Goal: Task Accomplishment & Management: Use online tool/utility

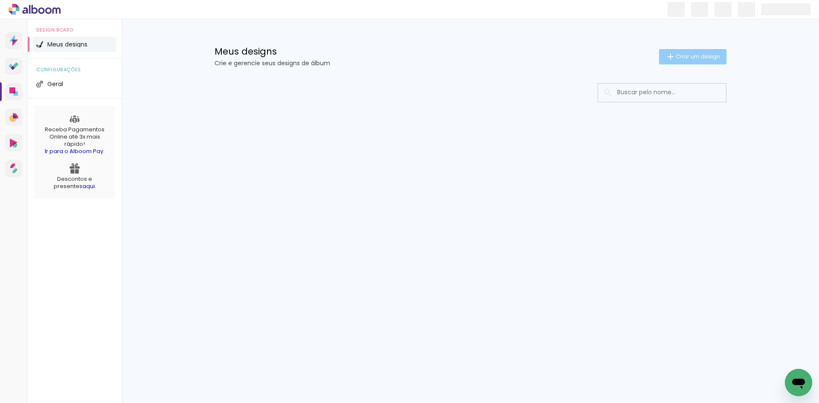
click at [690, 59] on span "Criar um design" at bounding box center [697, 57] width 44 height 6
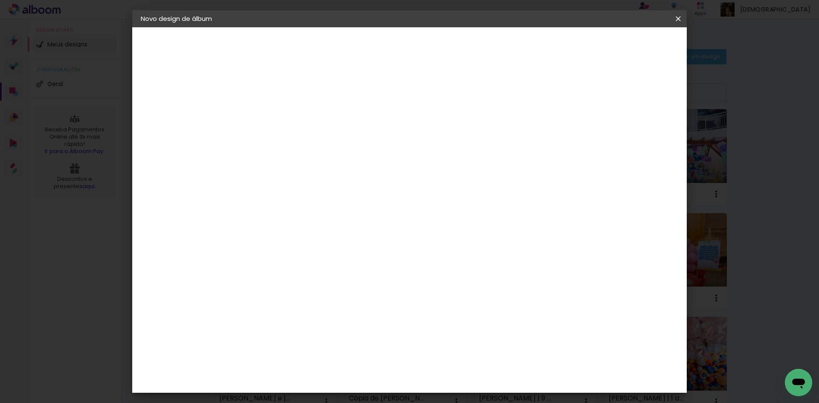
click at [280, 111] on input at bounding box center [280, 114] width 0 height 13
type input "[PERSON_NAME] | 4 anos"
type paper-input "[PERSON_NAME] | 4 anos"
click at [0, 0] on slot "Avançar" at bounding box center [0, 0] width 0 height 0
click at [345, 159] on input at bounding box center [302, 162] width 86 height 11
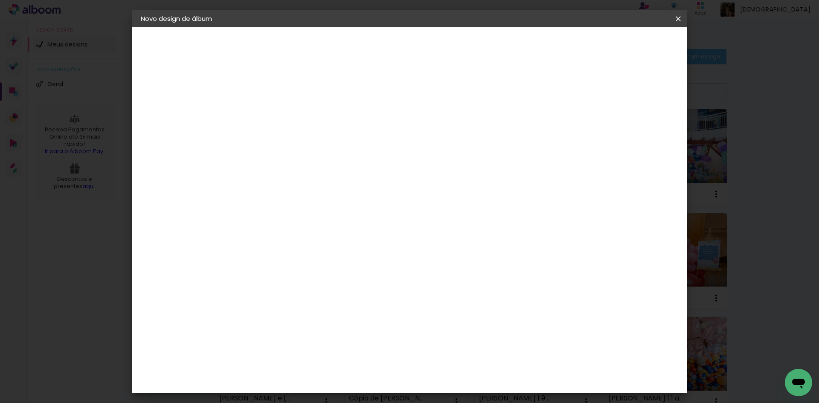
type input "foto"
type paper-input "foto"
click at [290, 289] on div "Foto 15" at bounding box center [282, 296] width 15 height 14
click at [421, 38] on paper-button "Avançar" at bounding box center [400, 45] width 42 height 14
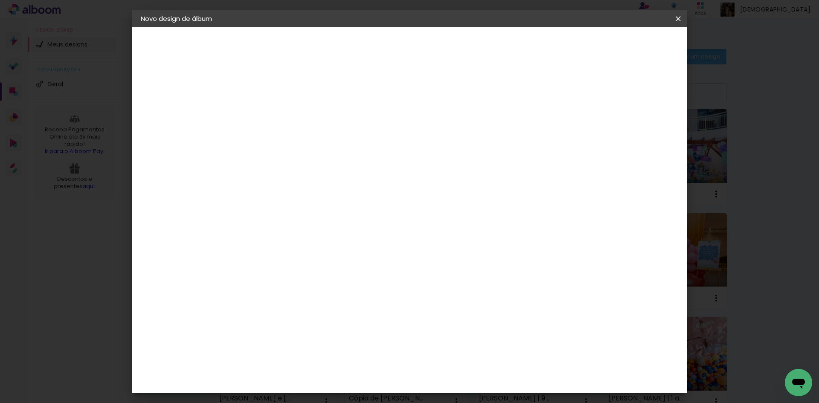
click at [0, 0] on slot "Avançar" at bounding box center [0, 0] width 0 height 0
click at [625, 42] on span "Iniciar design" at bounding box center [605, 45] width 39 height 6
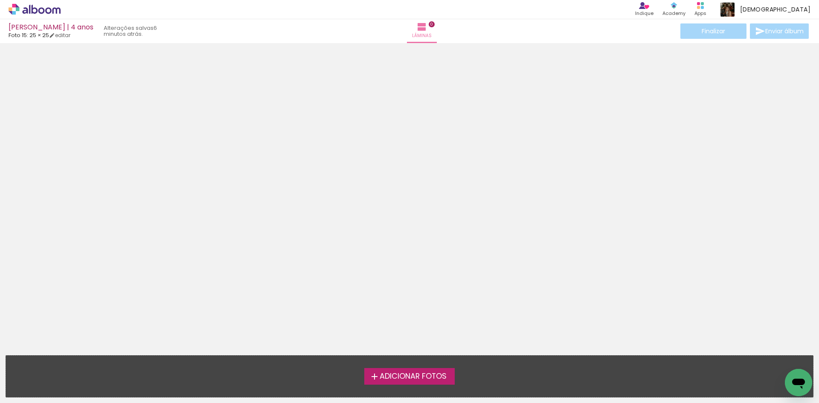
click at [417, 380] on span "Adicionar Fotos" at bounding box center [412, 377] width 67 height 8
click at [0, 0] on input "file" at bounding box center [0, 0] width 0 height 0
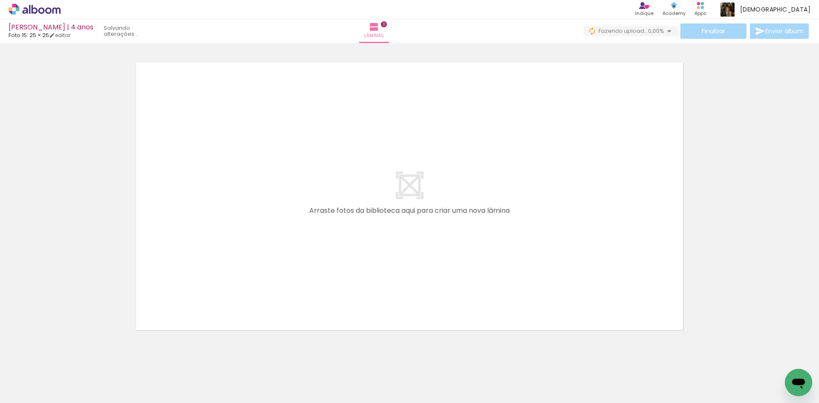
click at [34, 391] on span "Adicionar Fotos" at bounding box center [30, 391] width 26 height 9
click at [0, 0] on input "file" at bounding box center [0, 0] width 0 height 0
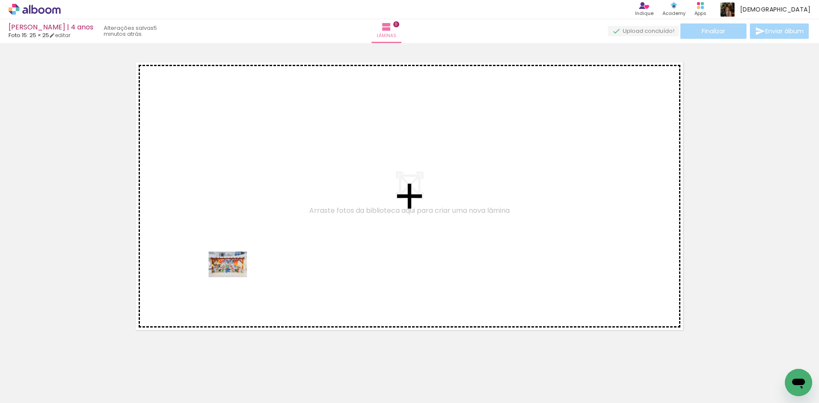
drag, startPoint x: 93, startPoint y: 377, endPoint x: 234, endPoint y: 277, distance: 172.3
click at [234, 277] on quentale-workspace at bounding box center [409, 201] width 819 height 403
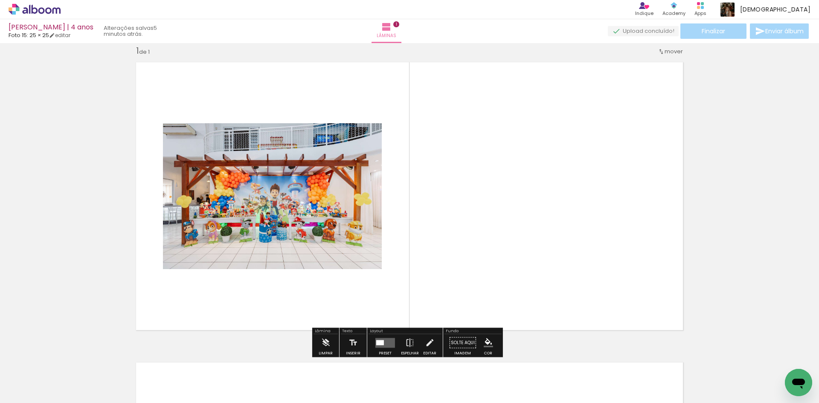
scroll to position [11, 0]
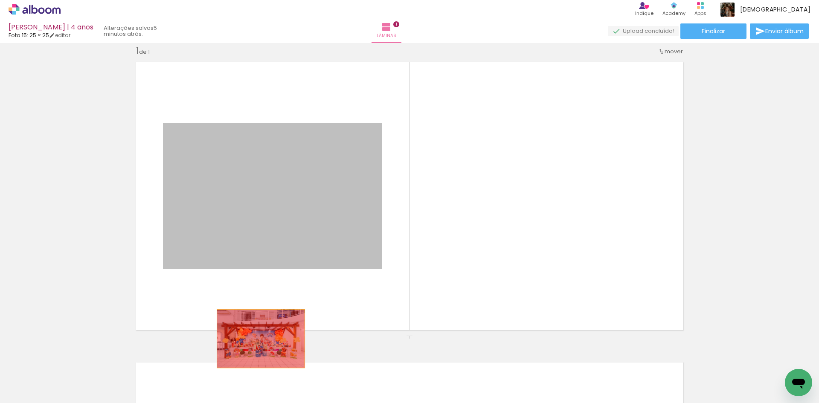
drag, startPoint x: 245, startPoint y: 235, endPoint x: 259, endPoint y: 352, distance: 118.6
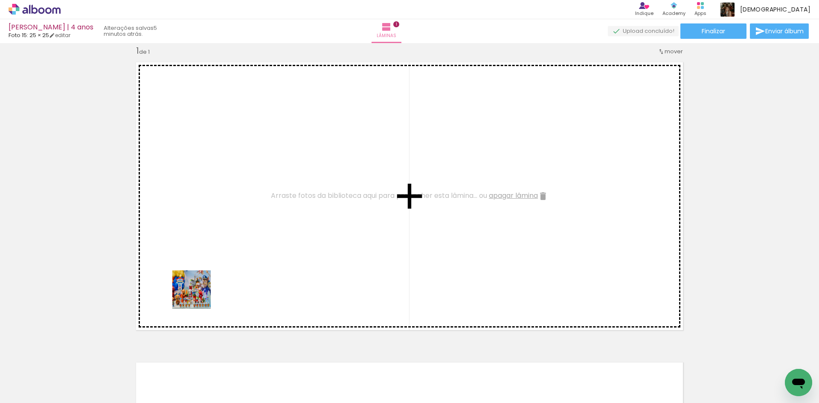
drag, startPoint x: 144, startPoint y: 378, endPoint x: 206, endPoint y: 284, distance: 111.8
click at [206, 284] on quentale-workspace at bounding box center [409, 201] width 819 height 403
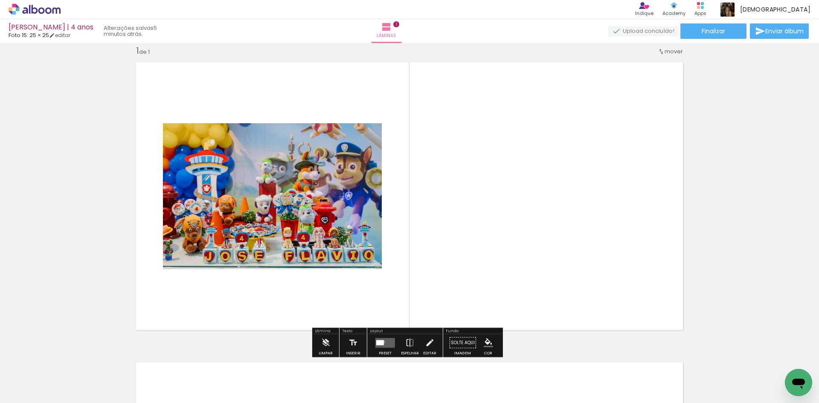
click at [381, 342] on div at bounding box center [380, 342] width 8 height 5
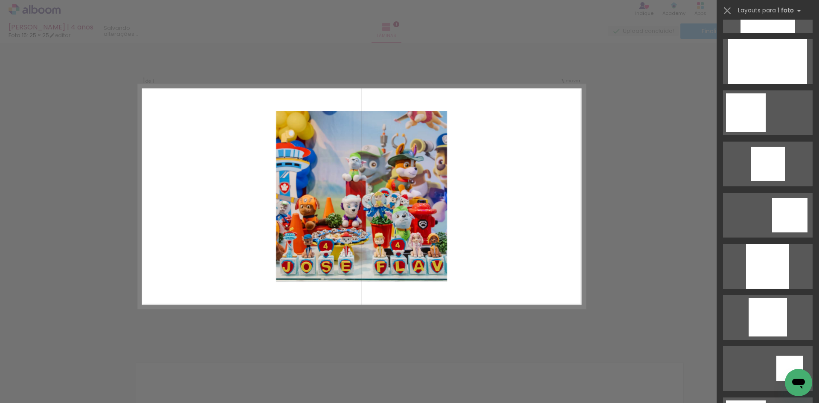
scroll to position [554, 0]
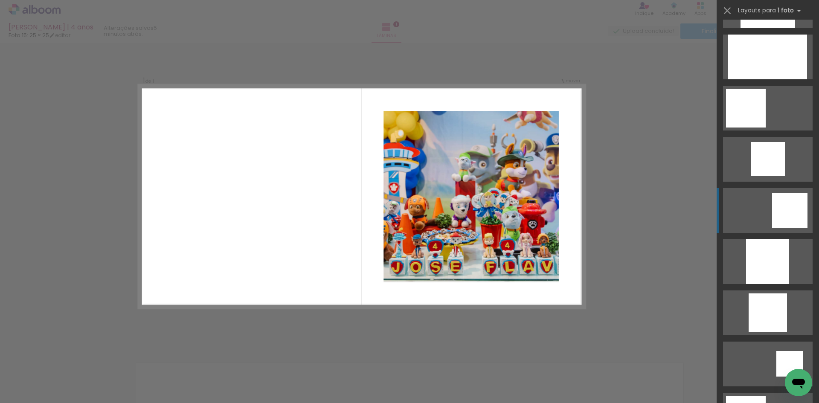
click at [796, 222] on div at bounding box center [789, 210] width 35 height 35
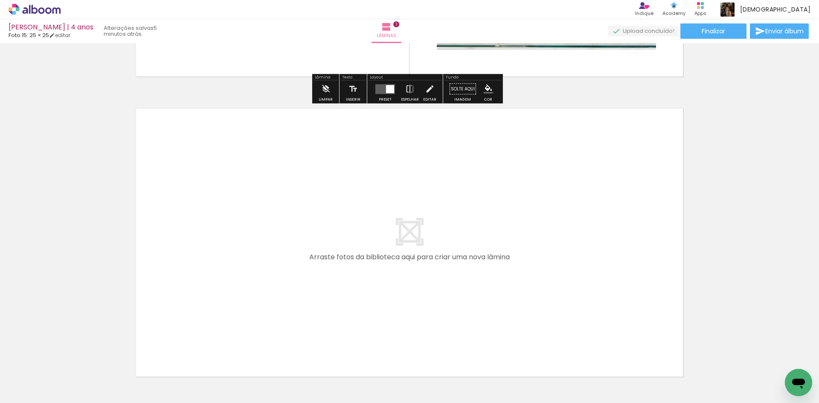
scroll to position [267, 0]
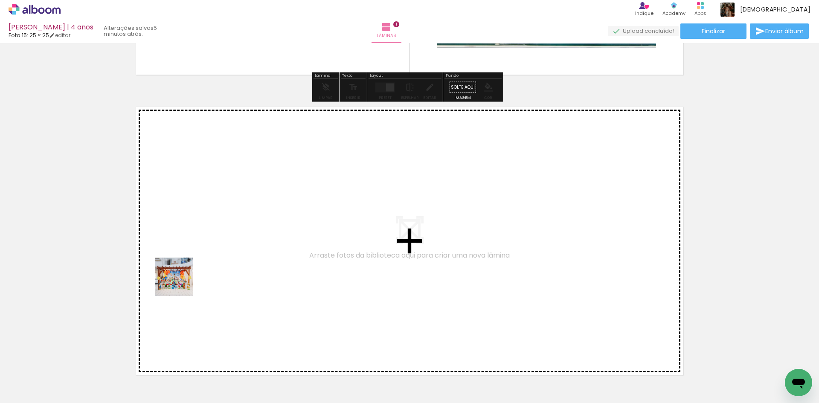
drag, startPoint x: 91, startPoint y: 381, endPoint x: 180, endPoint y: 283, distance: 132.5
click at [180, 283] on quentale-workspace at bounding box center [409, 201] width 819 height 403
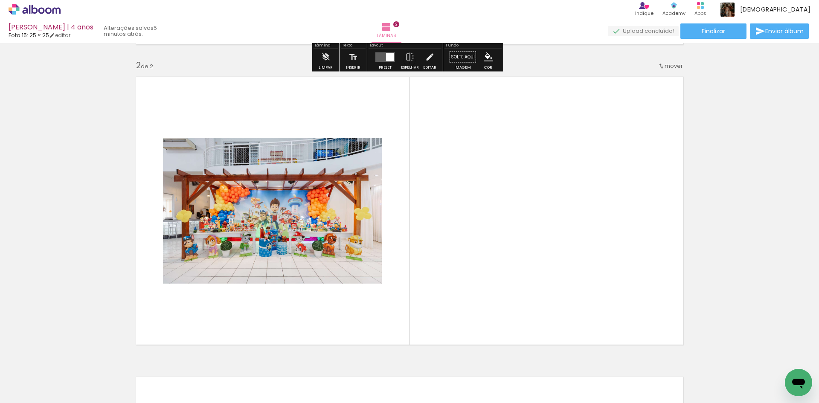
scroll to position [311, 0]
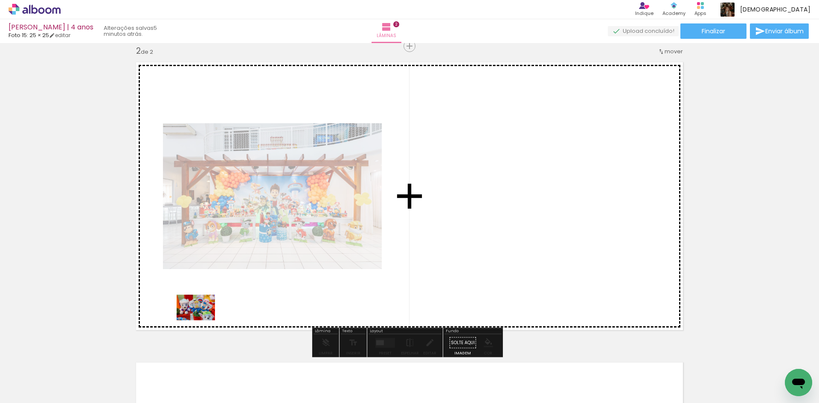
drag, startPoint x: 191, startPoint y: 379, endPoint x: 202, endPoint y: 320, distance: 60.4
click at [202, 320] on quentale-workspace at bounding box center [409, 201] width 819 height 403
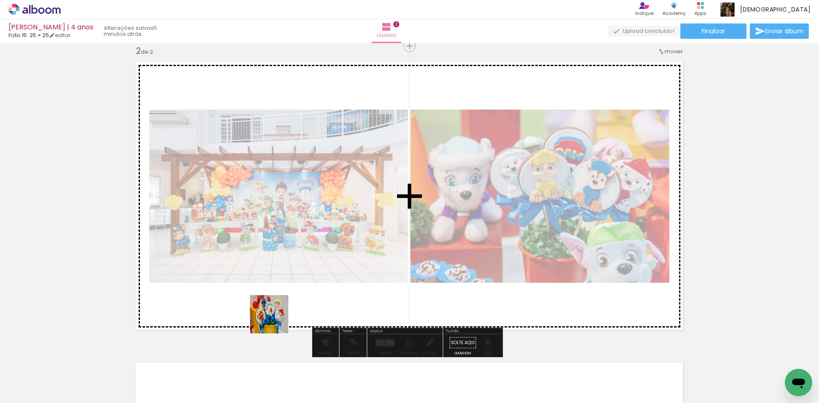
drag, startPoint x: 274, startPoint y: 380, endPoint x: 276, endPoint y: 293, distance: 87.0
click at [276, 293] on quentale-workspace at bounding box center [409, 201] width 819 height 403
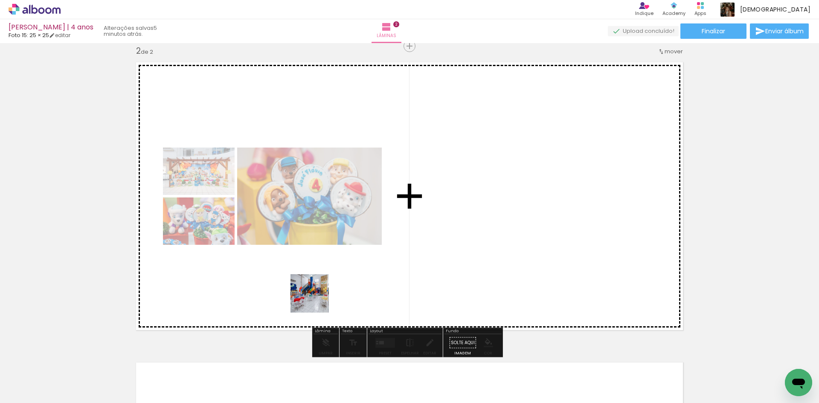
drag, startPoint x: 315, startPoint y: 378, endPoint x: 316, endPoint y: 299, distance: 78.5
click at [316, 299] on quentale-workspace at bounding box center [409, 201] width 819 height 403
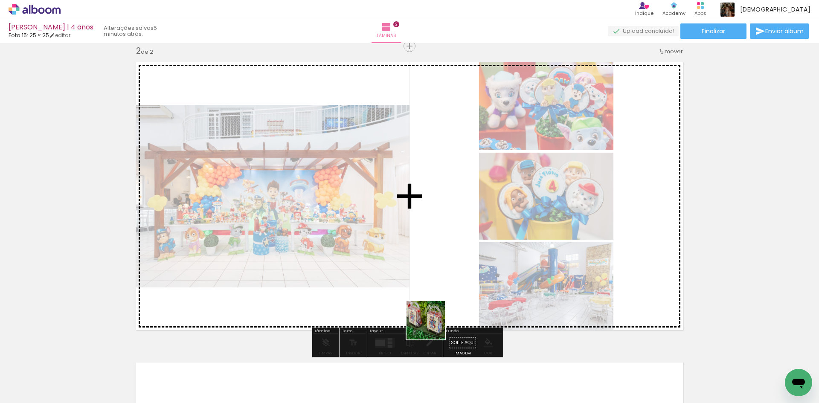
drag, startPoint x: 429, startPoint y: 379, endPoint x: 432, endPoint y: 324, distance: 55.5
click at [432, 324] on quentale-workspace at bounding box center [409, 201] width 819 height 403
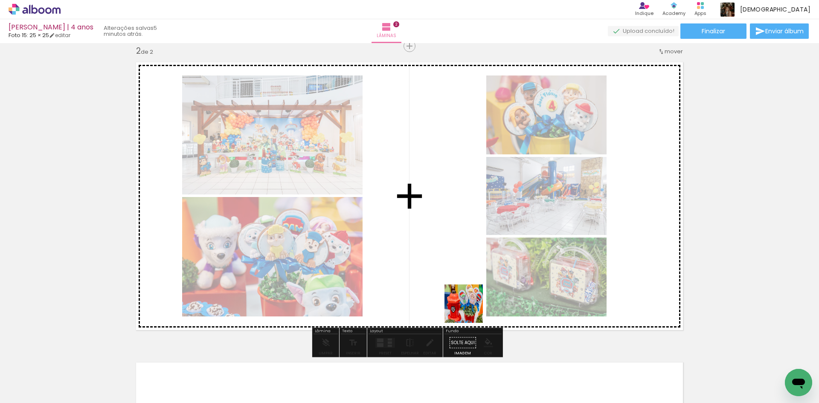
drag, startPoint x: 473, startPoint y: 378, endPoint x: 470, endPoint y: 310, distance: 68.7
click at [470, 310] on quentale-workspace at bounding box center [409, 201] width 819 height 403
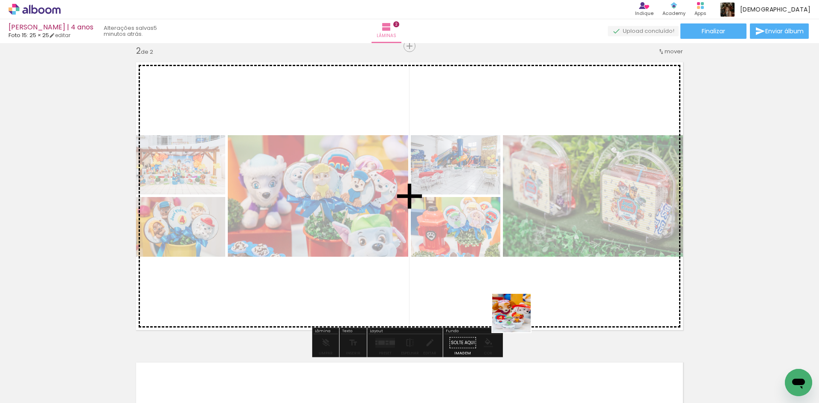
drag, startPoint x: 517, startPoint y: 384, endPoint x: 575, endPoint y: 368, distance: 60.2
click at [518, 307] on quentale-workspace at bounding box center [409, 201] width 819 height 403
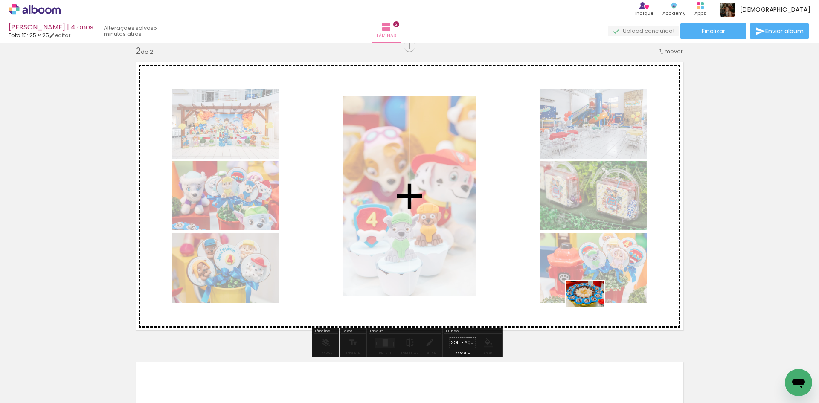
drag, startPoint x: 620, startPoint y: 379, endPoint x: 591, endPoint y: 307, distance: 77.4
click at [591, 307] on quentale-workspace at bounding box center [409, 201] width 819 height 403
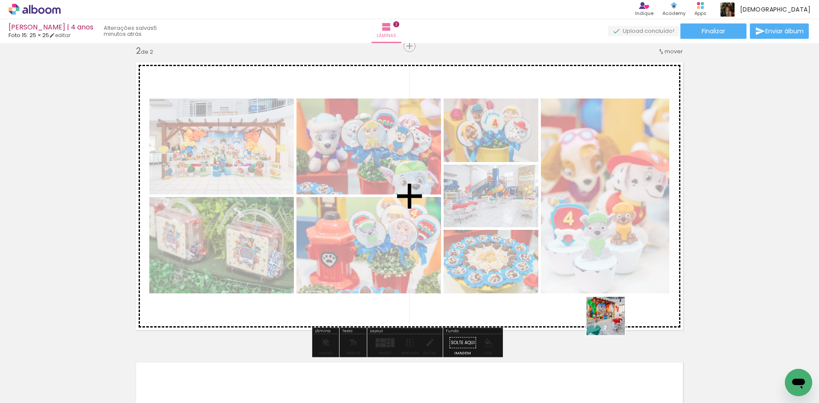
drag, startPoint x: 660, startPoint y: 375, endPoint x: 695, endPoint y: 373, distance: 35.5
click at [610, 318] on quentale-workspace at bounding box center [409, 201] width 819 height 403
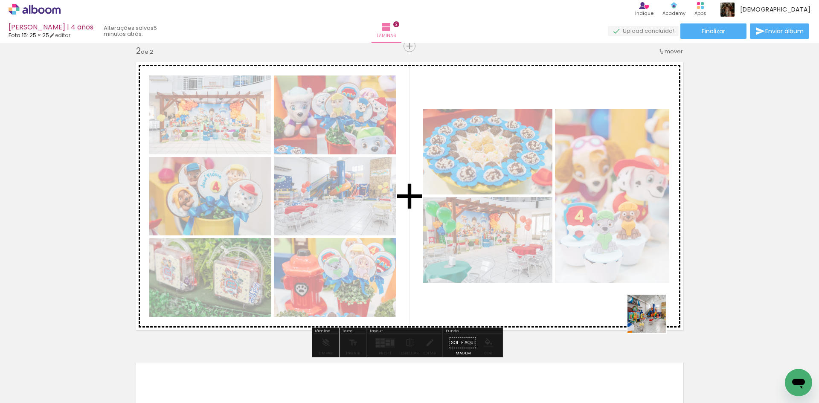
drag, startPoint x: 719, startPoint y: 377, endPoint x: 635, endPoint y: 304, distance: 111.5
click at [635, 304] on quentale-workspace at bounding box center [409, 201] width 819 height 403
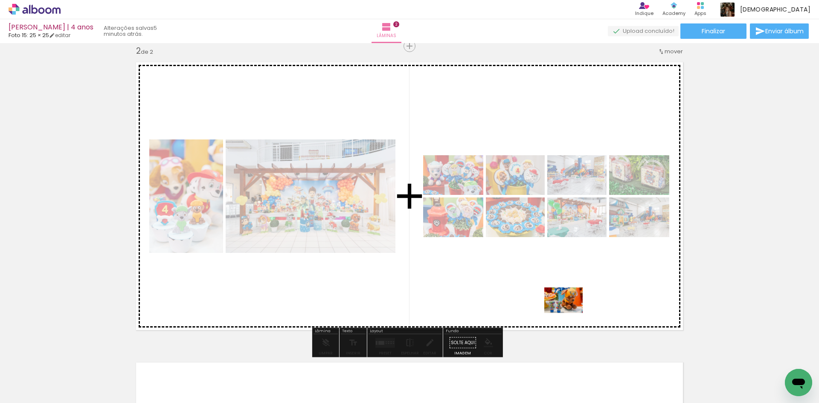
drag, startPoint x: 759, startPoint y: 373, endPoint x: 569, endPoint y: 312, distance: 199.7
click at [569, 312] on quentale-workspace at bounding box center [409, 201] width 819 height 403
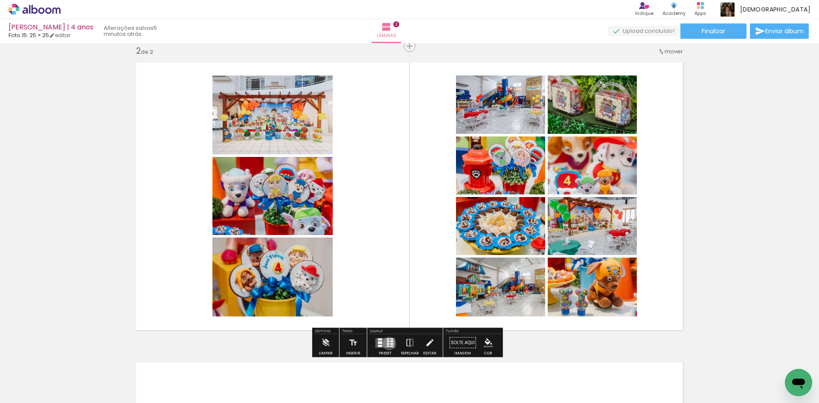
click at [387, 343] on div at bounding box center [388, 344] width 3 height 2
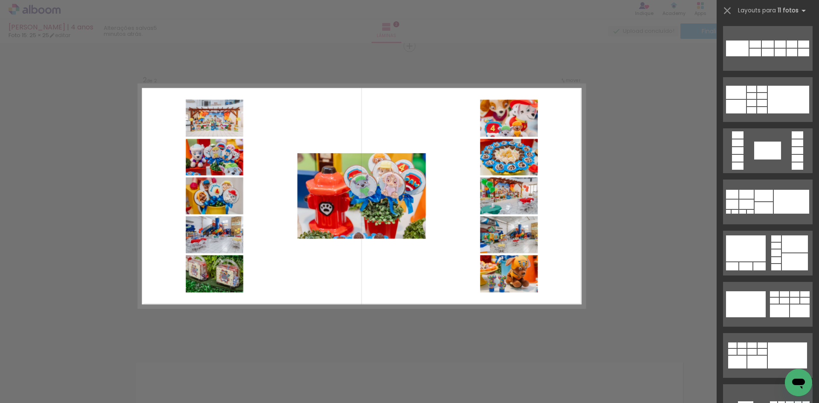
scroll to position [554, 0]
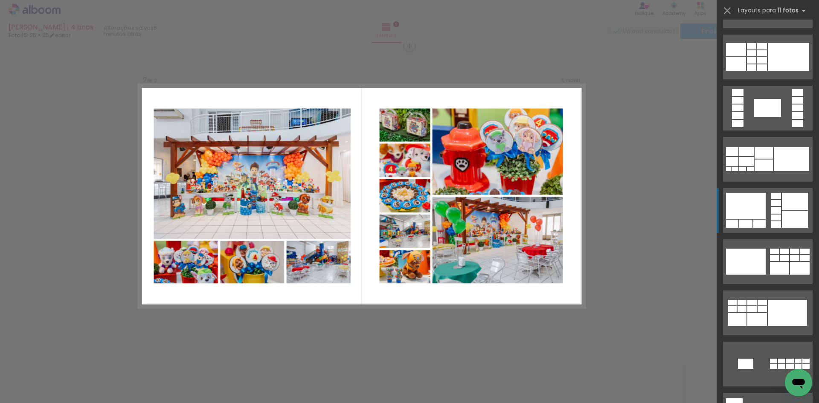
click at [740, 207] on div at bounding box center [746, 206] width 40 height 26
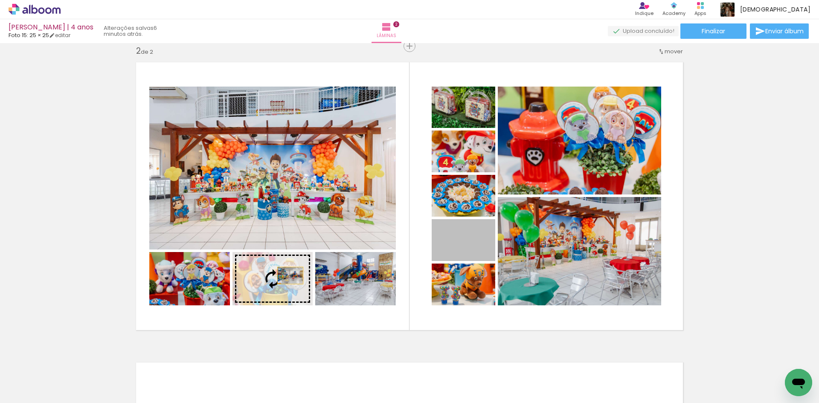
drag, startPoint x: 484, startPoint y: 249, endPoint x: 287, endPoint y: 275, distance: 199.2
click at [0, 0] on slot at bounding box center [0, 0] width 0 height 0
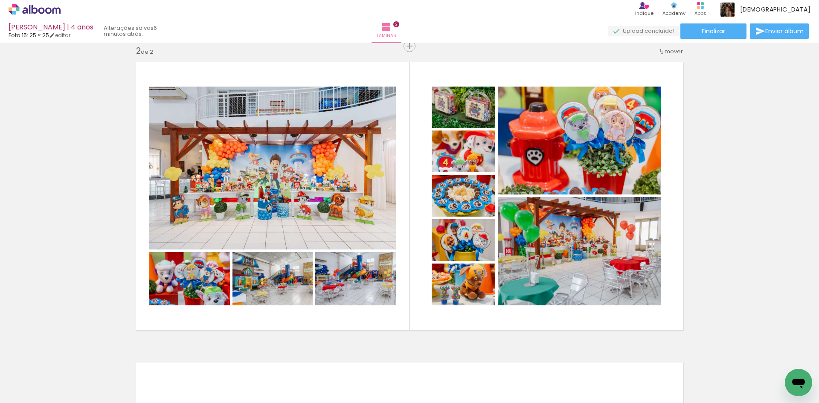
scroll to position [0, 0]
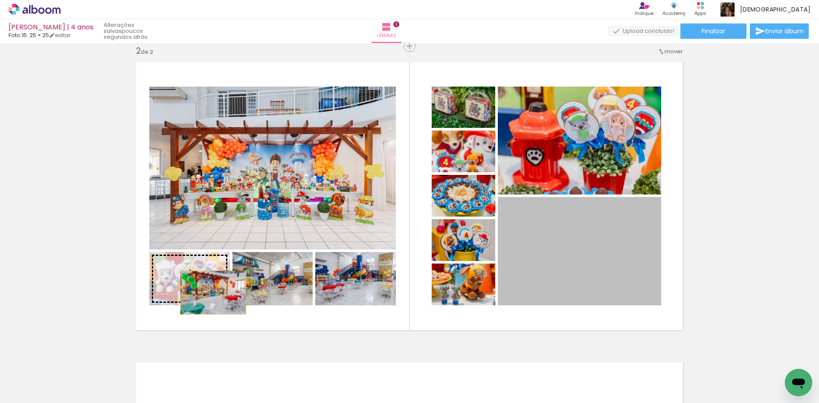
drag, startPoint x: 582, startPoint y: 277, endPoint x: 210, endPoint y: 293, distance: 373.0
click at [0, 0] on slot at bounding box center [0, 0] width 0 height 0
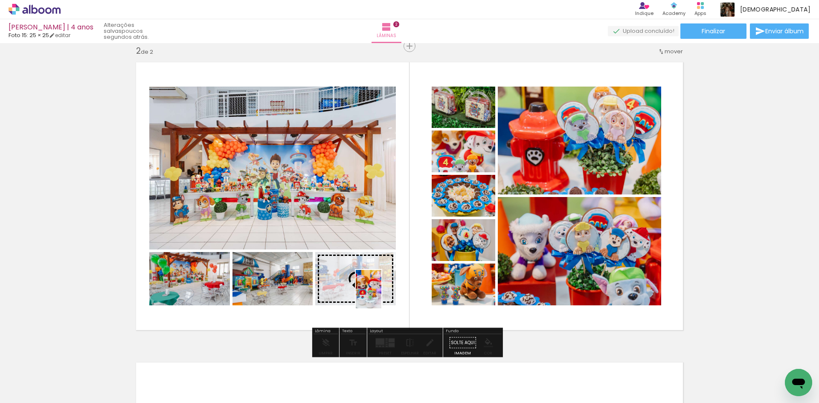
drag, startPoint x: 236, startPoint y: 379, endPoint x: 381, endPoint y: 295, distance: 167.7
click at [381, 295] on quentale-workspace at bounding box center [409, 201] width 819 height 403
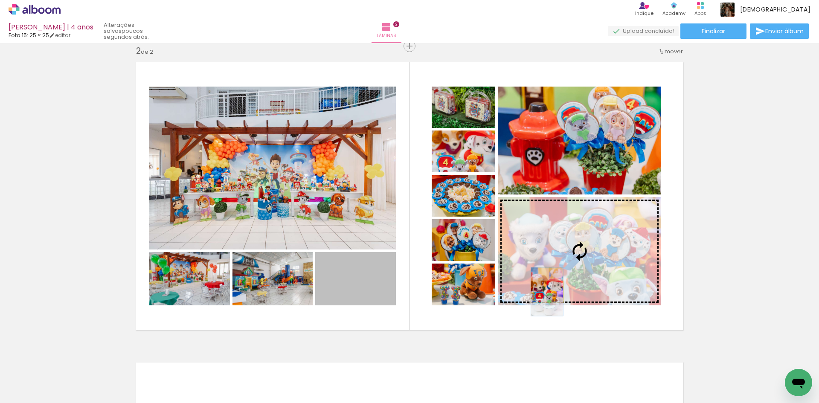
drag, startPoint x: 361, startPoint y: 299, endPoint x: 544, endPoint y: 292, distance: 182.6
click at [0, 0] on slot at bounding box center [0, 0] width 0 height 0
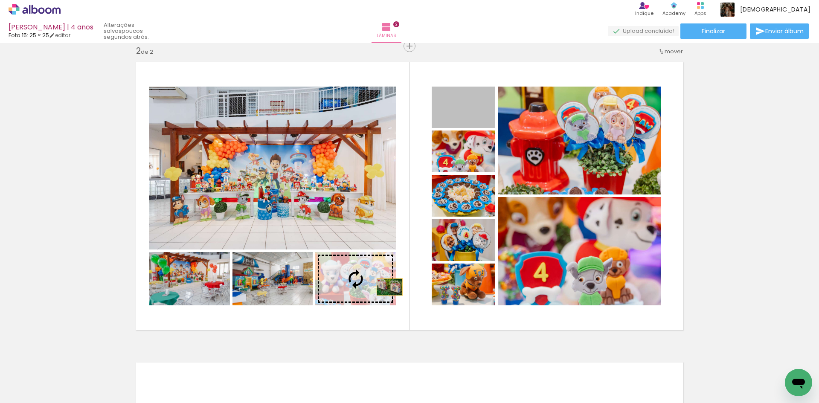
drag, startPoint x: 475, startPoint y: 117, endPoint x: 386, endPoint y: 287, distance: 192.1
click at [0, 0] on slot at bounding box center [0, 0] width 0 height 0
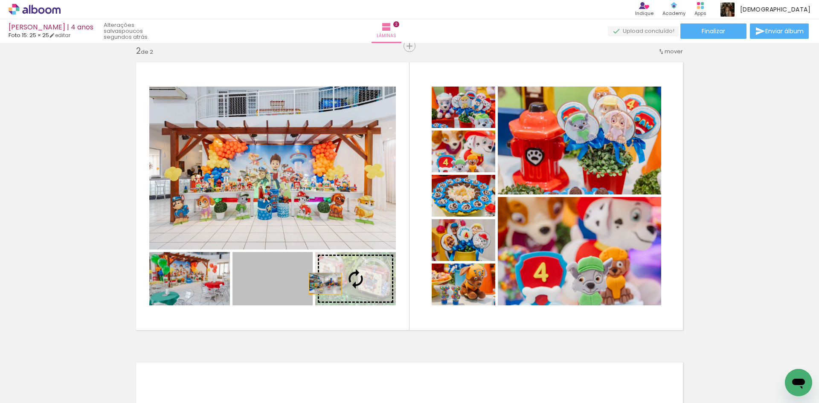
drag, startPoint x: 288, startPoint y: 284, endPoint x: 325, endPoint y: 283, distance: 37.1
click at [0, 0] on slot at bounding box center [0, 0] width 0 height 0
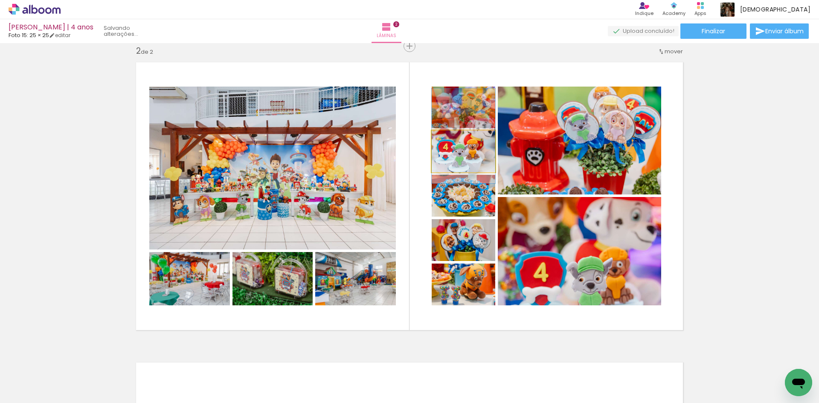
drag, startPoint x: 470, startPoint y: 168, endPoint x: 469, endPoint y: 152, distance: 15.4
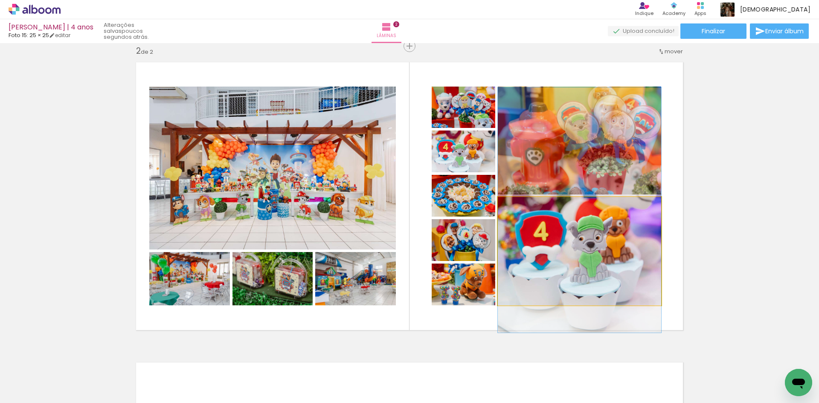
drag, startPoint x: 596, startPoint y: 282, endPoint x: 595, endPoint y: 241, distance: 41.0
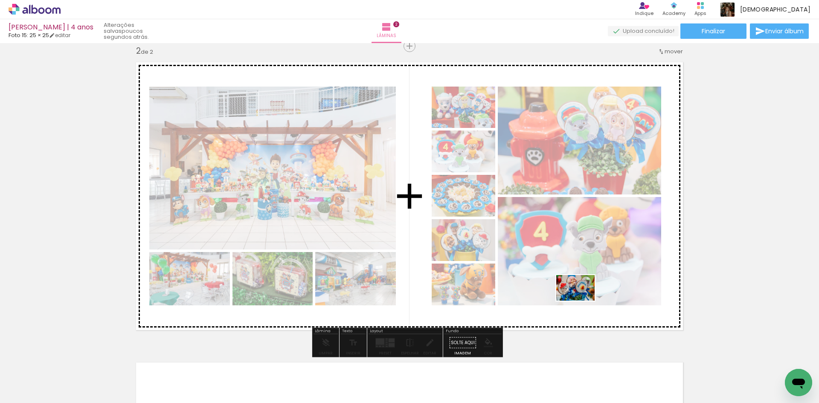
drag, startPoint x: 566, startPoint y: 382, endPoint x: 582, endPoint y: 301, distance: 82.5
click at [582, 301] on quentale-workspace at bounding box center [409, 201] width 819 height 403
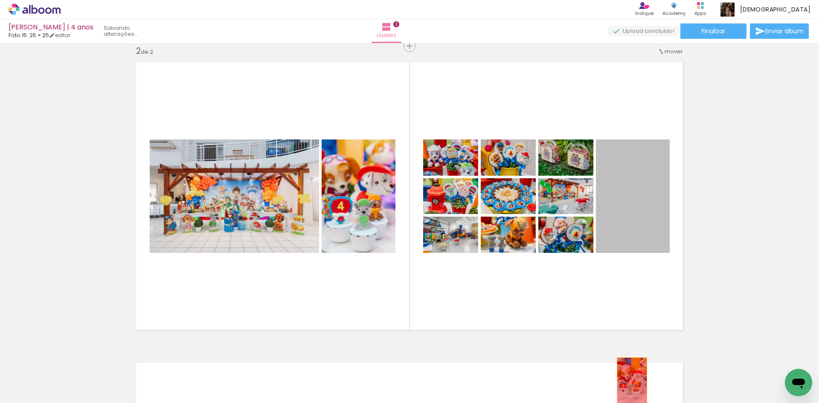
drag, startPoint x: 641, startPoint y: 223, endPoint x: 629, endPoint y: 380, distance: 158.3
click at [629, 380] on quentale-workspace at bounding box center [409, 201] width 819 height 403
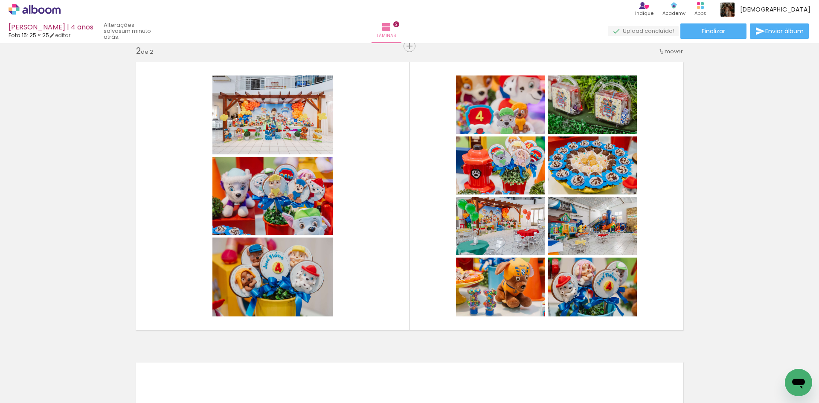
click at [385, 342] on div "Inserir lâmina 1 de 2 Inserir lâmina 2 de 2" at bounding box center [409, 185] width 819 height 901
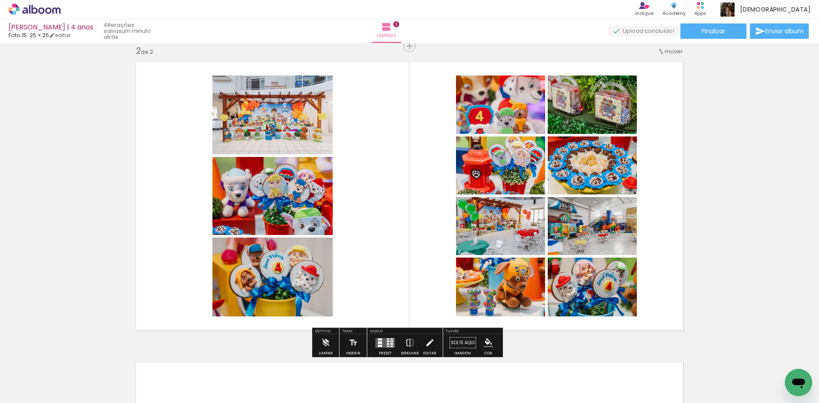
click at [391, 339] on quentale-layouter at bounding box center [385, 343] width 20 height 10
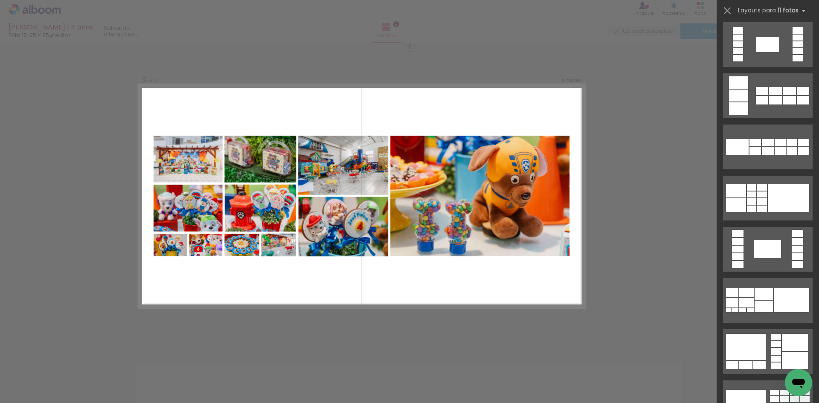
scroll to position [426, 0]
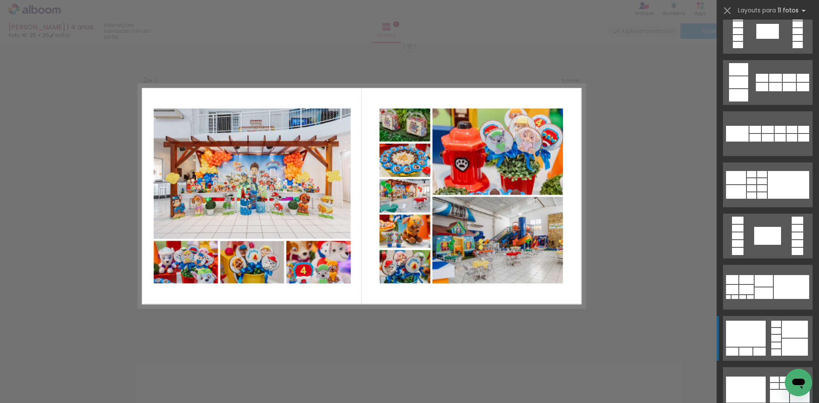
click at [743, 332] on div at bounding box center [746, 334] width 40 height 26
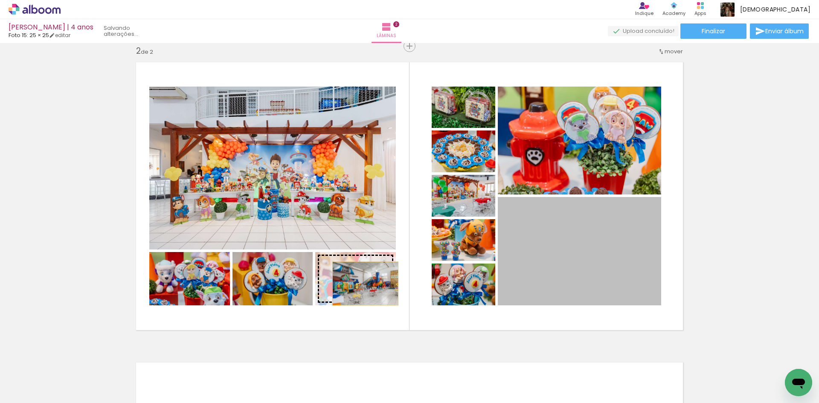
drag, startPoint x: 550, startPoint y: 274, endPoint x: 362, endPoint y: 284, distance: 187.9
click at [0, 0] on slot at bounding box center [0, 0] width 0 height 0
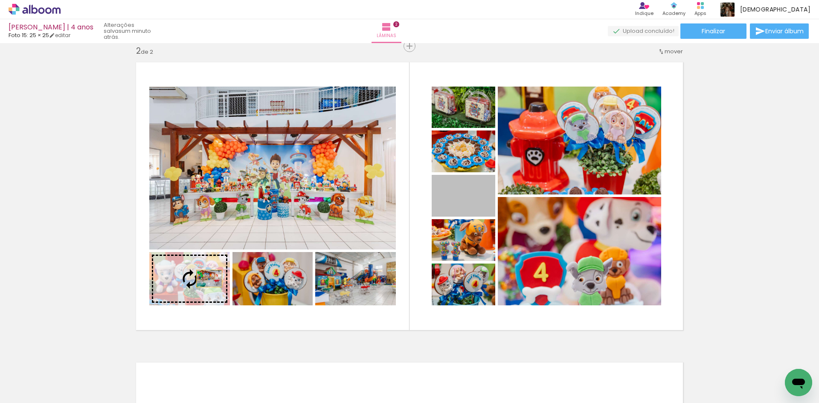
drag, startPoint x: 485, startPoint y: 208, endPoint x: 206, endPoint y: 278, distance: 288.1
click at [0, 0] on slot at bounding box center [0, 0] width 0 height 0
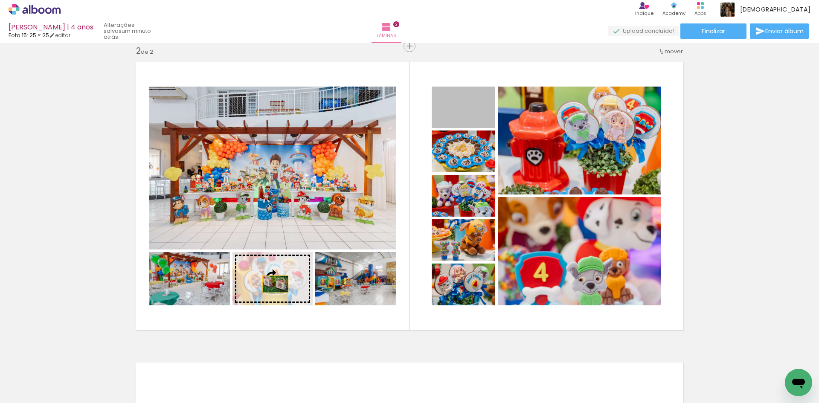
drag, startPoint x: 476, startPoint y: 118, endPoint x: 272, endPoint y: 284, distance: 263.4
click at [0, 0] on slot at bounding box center [0, 0] width 0 height 0
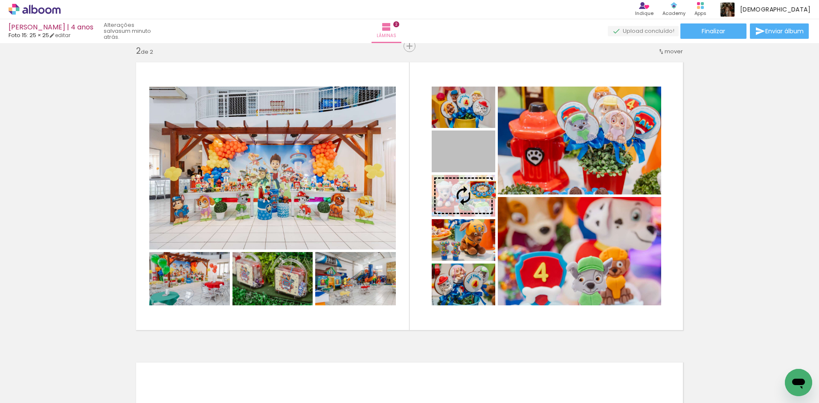
drag, startPoint x: 483, startPoint y: 162, endPoint x: 480, endPoint y: 191, distance: 29.2
click at [0, 0] on slot at bounding box center [0, 0] width 0 height 0
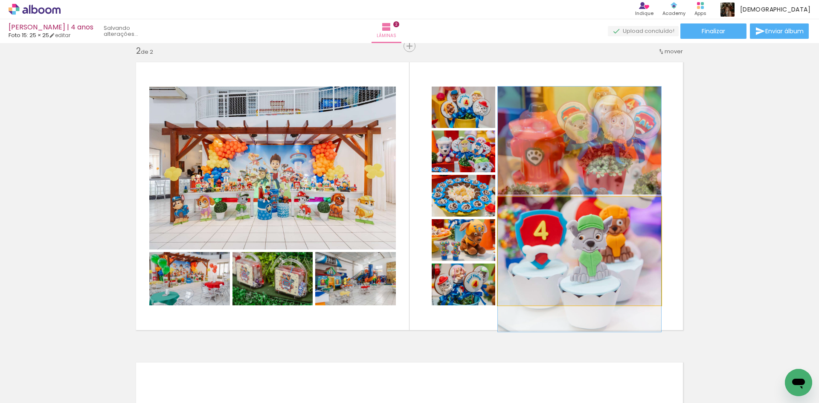
drag, startPoint x: 603, startPoint y: 280, endPoint x: 603, endPoint y: 238, distance: 41.8
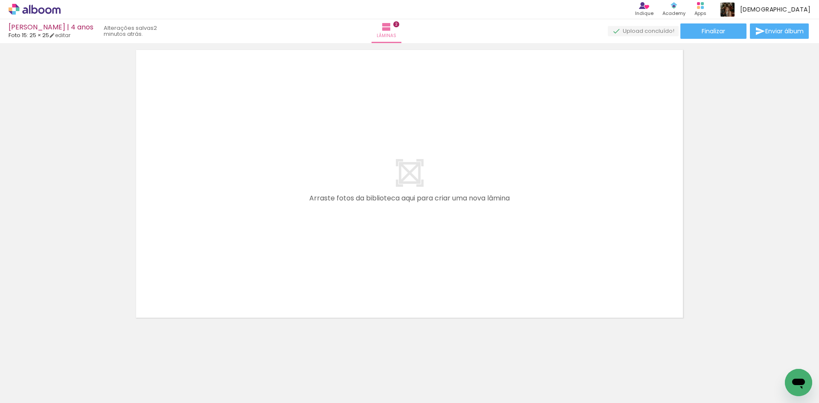
scroll to position [627, 0]
click at [357, 354] on iron-icon at bounding box center [353, 357] width 9 height 9
click at [308, 359] on iron-icon at bounding box center [305, 357] width 9 height 9
click at [400, 358] on iron-icon at bounding box center [401, 357] width 9 height 9
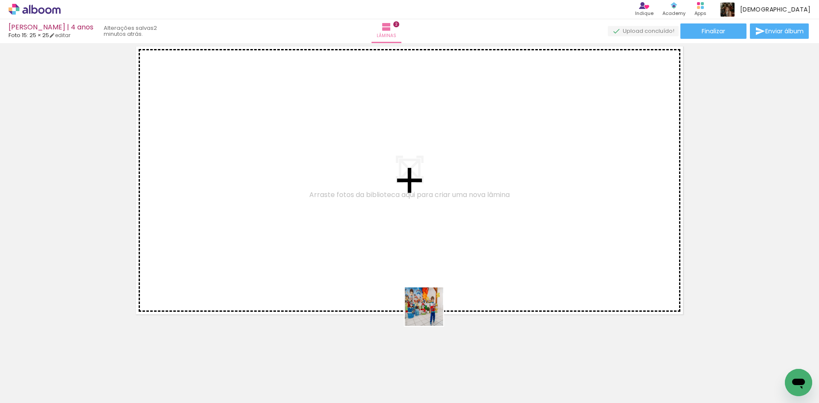
drag, startPoint x: 451, startPoint y: 368, endPoint x: 426, endPoint y: 295, distance: 76.7
click at [426, 295] on quentale-workspace at bounding box center [409, 201] width 819 height 403
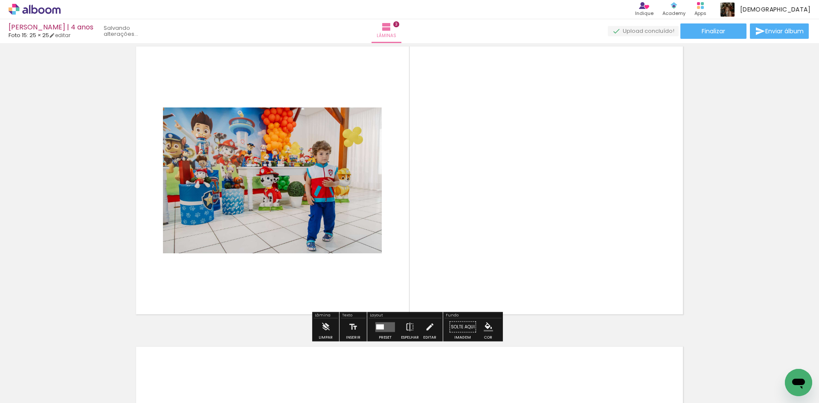
scroll to position [611, 0]
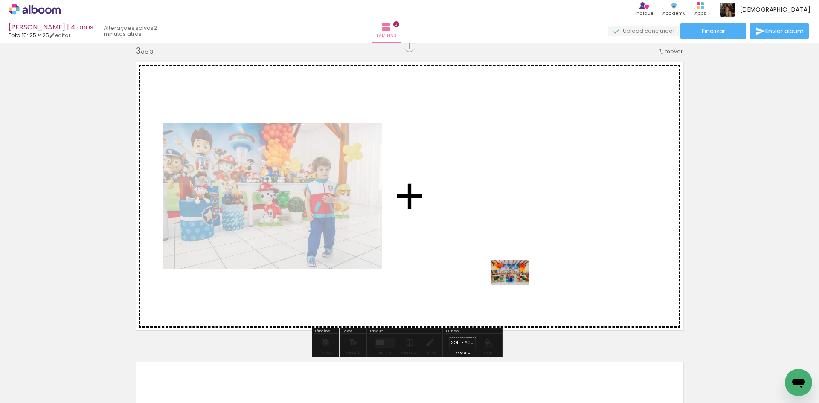
drag, startPoint x: 490, startPoint y: 387, endPoint x: 516, endPoint y: 285, distance: 105.1
click at [516, 285] on quentale-workspace at bounding box center [409, 201] width 819 height 403
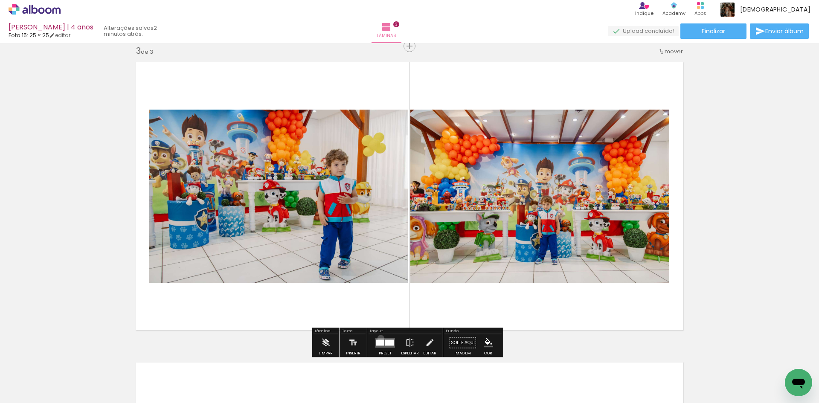
click at [379, 338] on quentale-layouter at bounding box center [385, 343] width 20 height 10
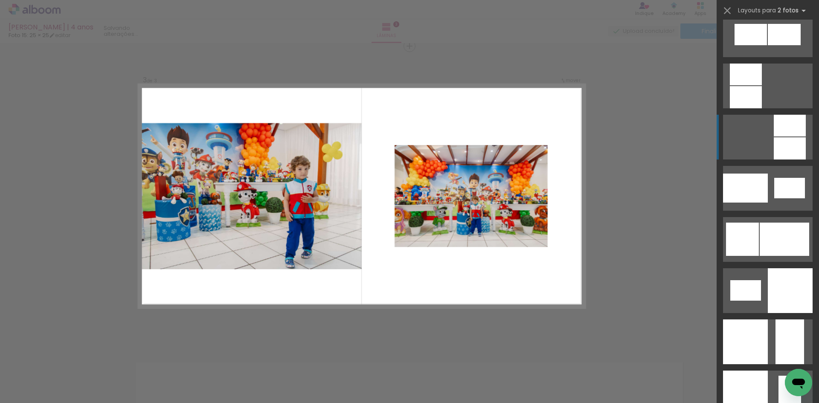
scroll to position [938, 0]
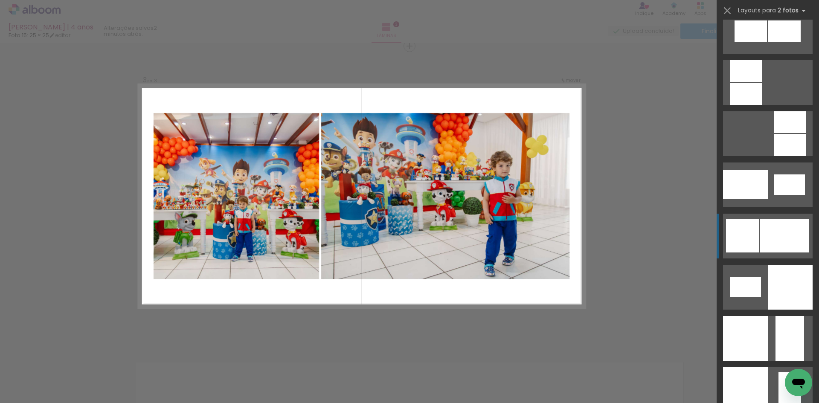
click at [771, 230] on div at bounding box center [783, 235] width 49 height 33
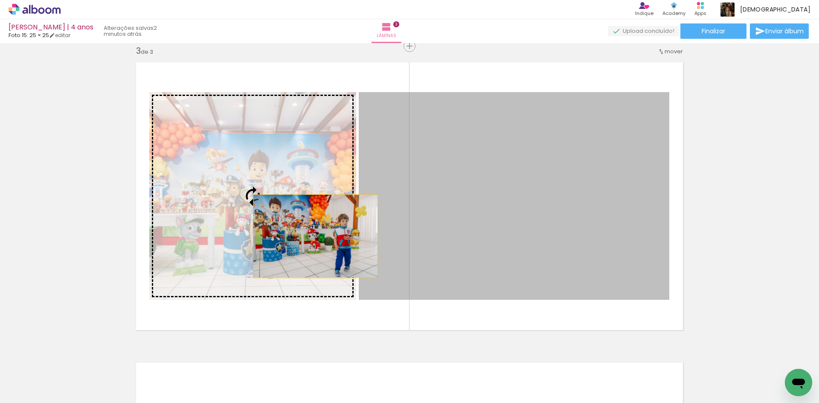
drag, startPoint x: 555, startPoint y: 249, endPoint x: 305, endPoint y: 236, distance: 250.6
click at [0, 0] on slot at bounding box center [0, 0] width 0 height 0
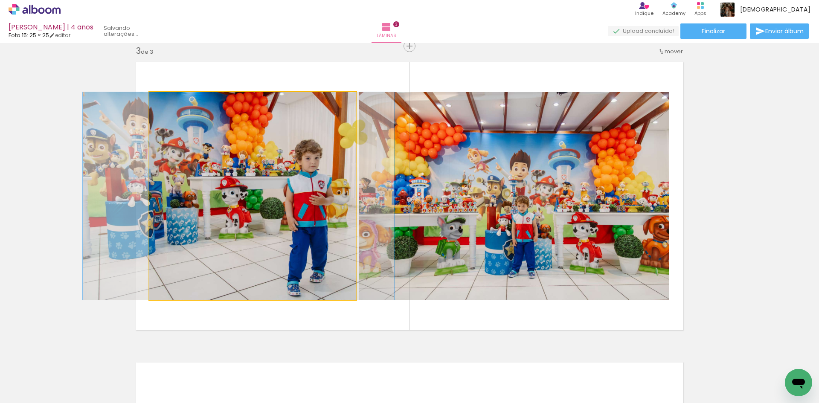
drag, startPoint x: 297, startPoint y: 210, endPoint x: 283, endPoint y: 214, distance: 14.5
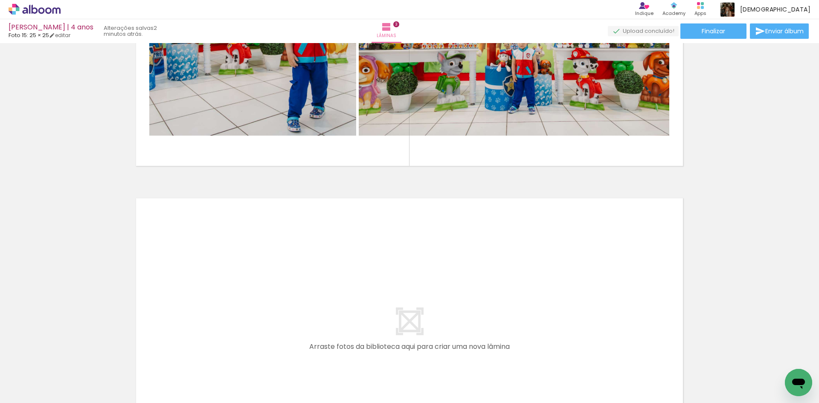
scroll to position [782, 0]
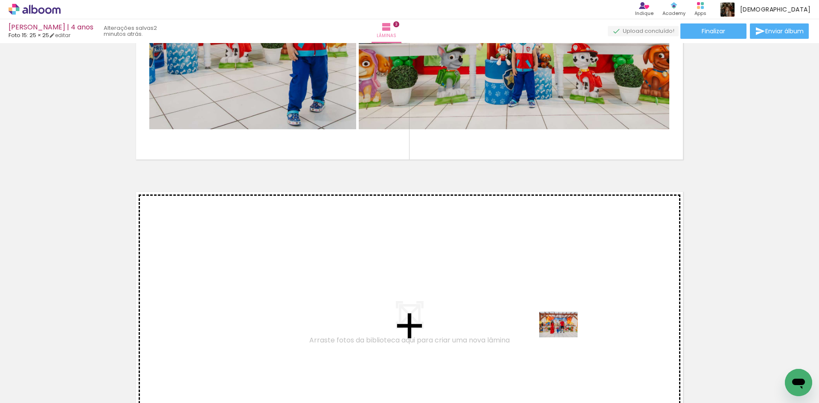
drag, startPoint x: 582, startPoint y: 379, endPoint x: 565, endPoint y: 337, distance: 45.7
click at [565, 337] on quentale-workspace at bounding box center [409, 201] width 819 height 403
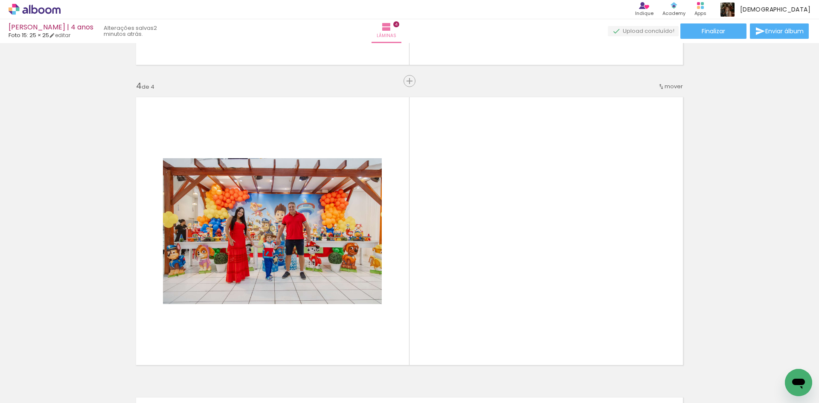
scroll to position [912, 0]
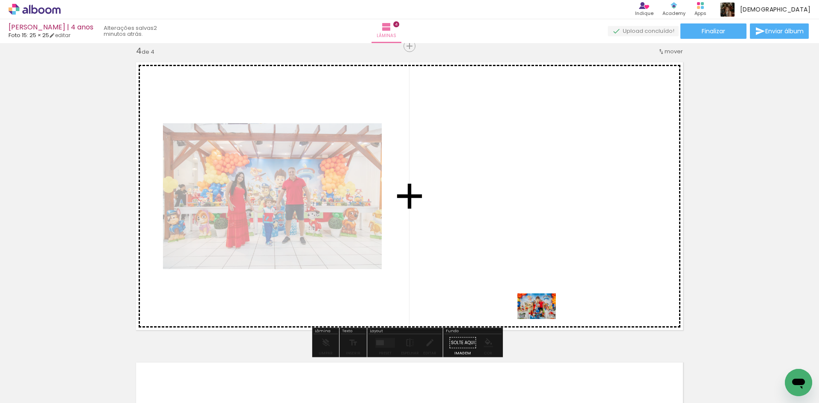
drag, startPoint x: 540, startPoint y: 381, endPoint x: 543, endPoint y: 319, distance: 61.9
click at [543, 319] on quentale-workspace at bounding box center [409, 201] width 819 height 403
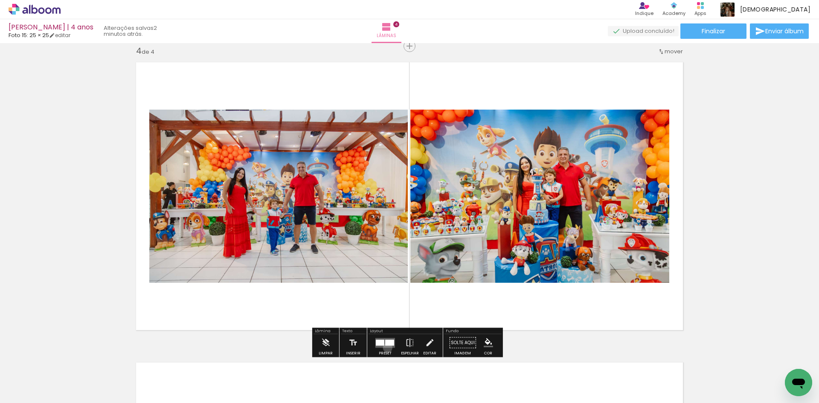
click at [385, 348] on div at bounding box center [385, 342] width 23 height 17
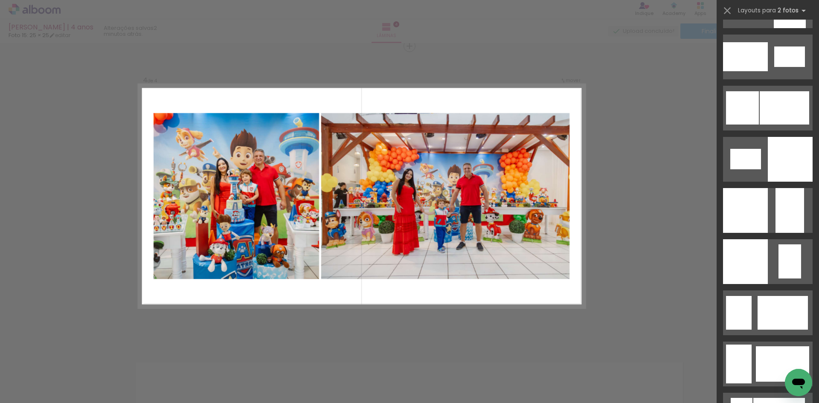
scroll to position [1109, 0]
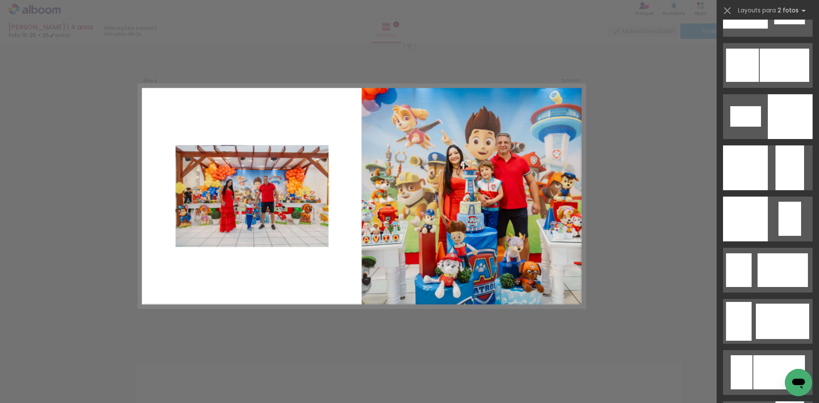
click at [776, 110] on div at bounding box center [790, 116] width 45 height 45
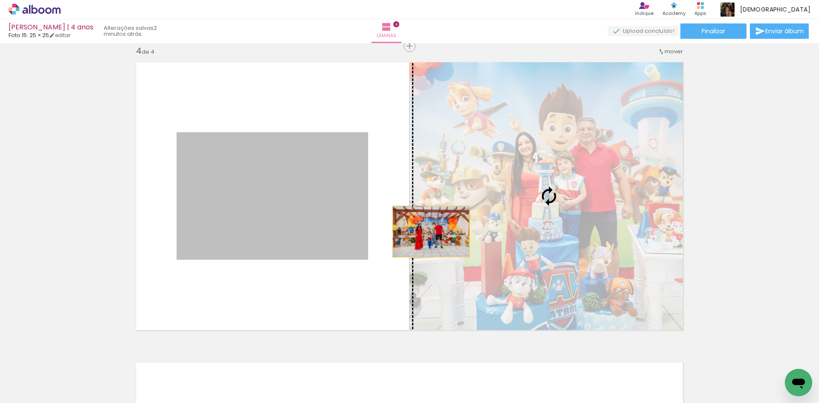
drag, startPoint x: 320, startPoint y: 226, endPoint x: 449, endPoint y: 231, distance: 129.7
click at [0, 0] on slot at bounding box center [0, 0] width 0 height 0
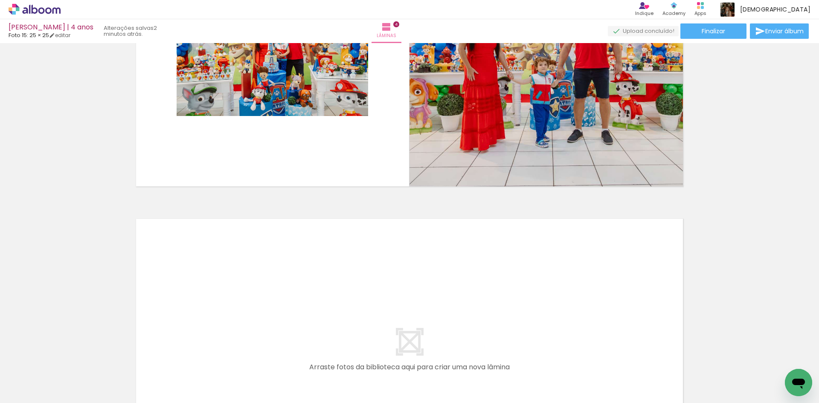
scroll to position [1082, 0]
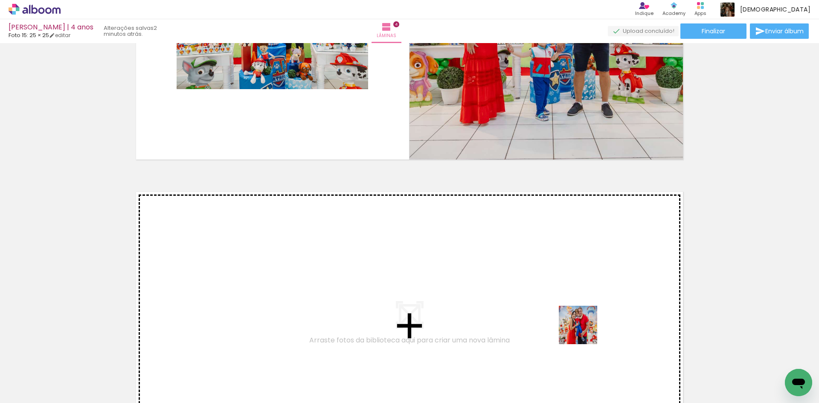
drag, startPoint x: 637, startPoint y: 372, endPoint x: 584, endPoint y: 331, distance: 66.6
click at [584, 331] on quentale-workspace at bounding box center [409, 201] width 819 height 403
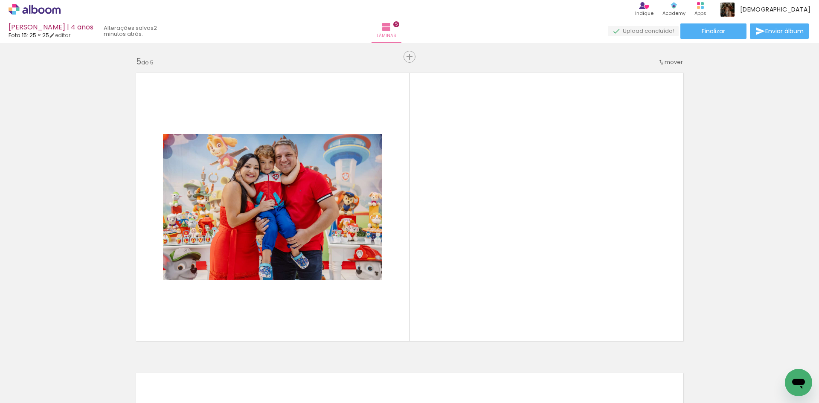
scroll to position [1212, 0]
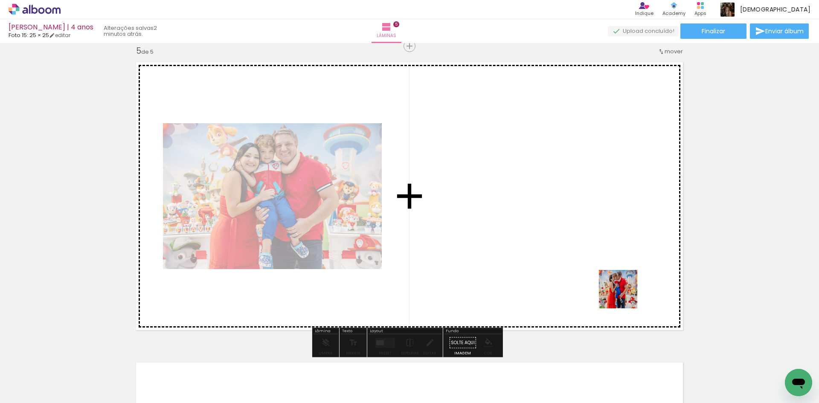
drag, startPoint x: 681, startPoint y: 377, endPoint x: 624, endPoint y: 295, distance: 98.9
click at [624, 295] on quentale-workspace at bounding box center [409, 201] width 819 height 403
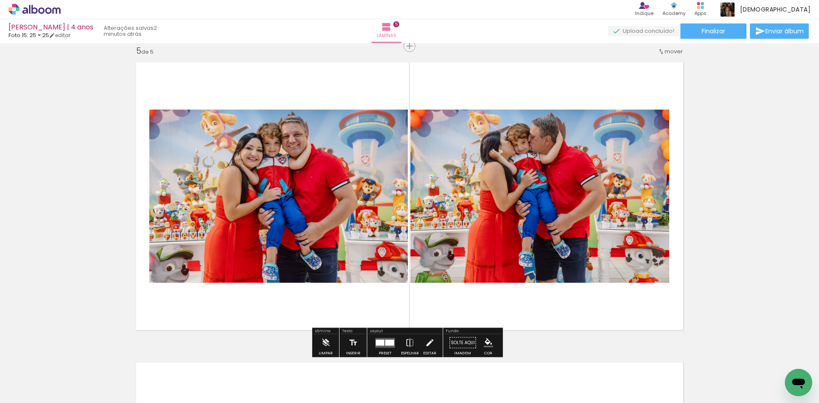
click at [387, 342] on div at bounding box center [389, 342] width 9 height 6
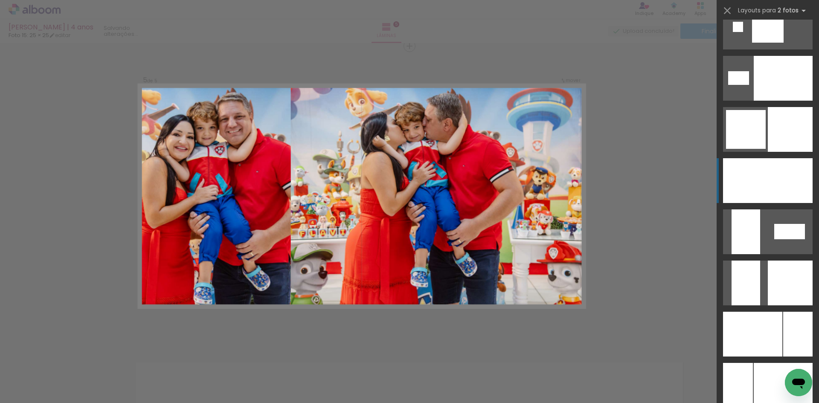
scroll to position [2814, 0]
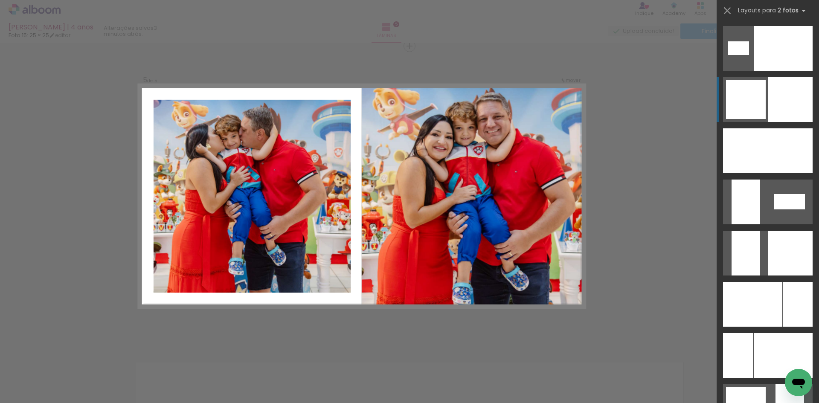
click at [797, 109] on div at bounding box center [790, 99] width 45 height 45
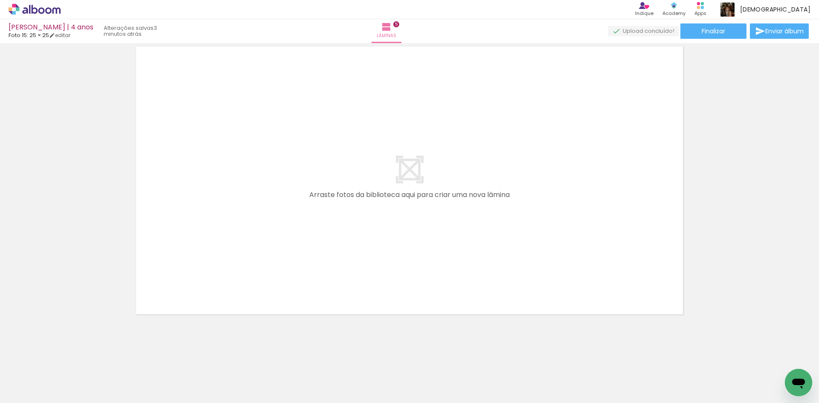
scroll to position [0, 677]
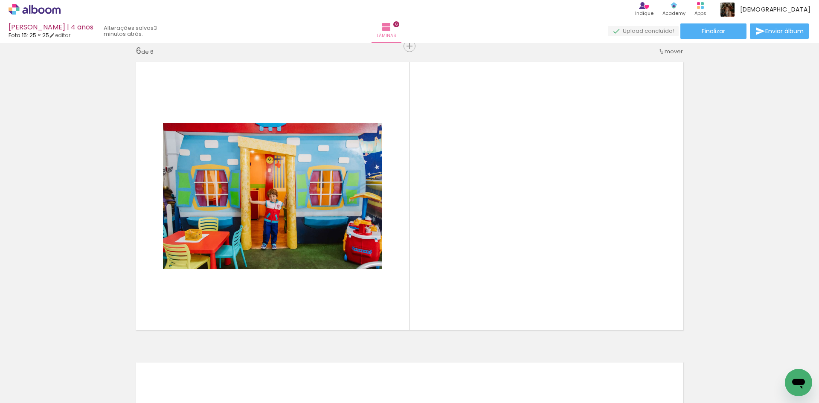
scroll to position [0, 677]
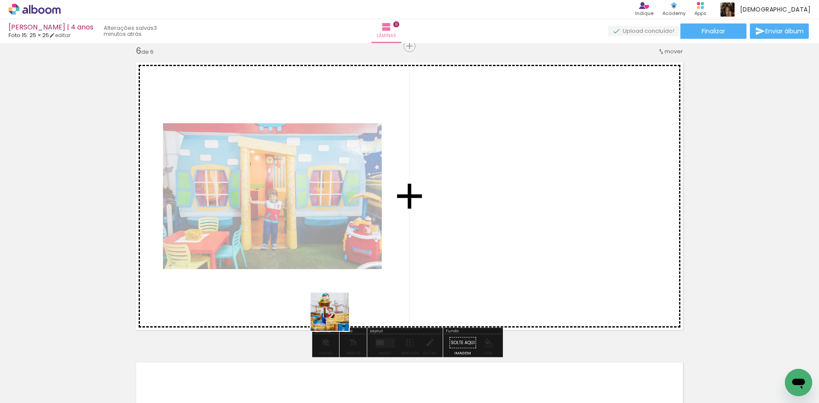
drag, startPoint x: 320, startPoint y: 386, endPoint x: 344, endPoint y: 310, distance: 80.3
click at [344, 310] on quentale-workspace at bounding box center [409, 201] width 819 height 403
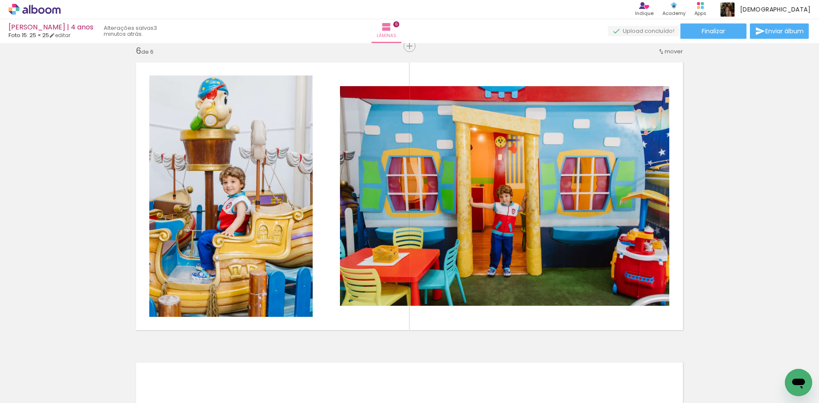
click at [365, 381] on div at bounding box center [364, 374] width 42 height 28
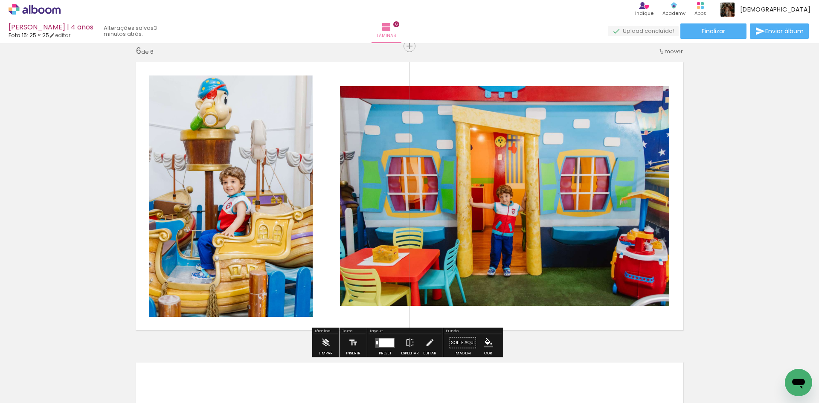
click at [379, 344] on div at bounding box center [386, 342] width 15 height 9
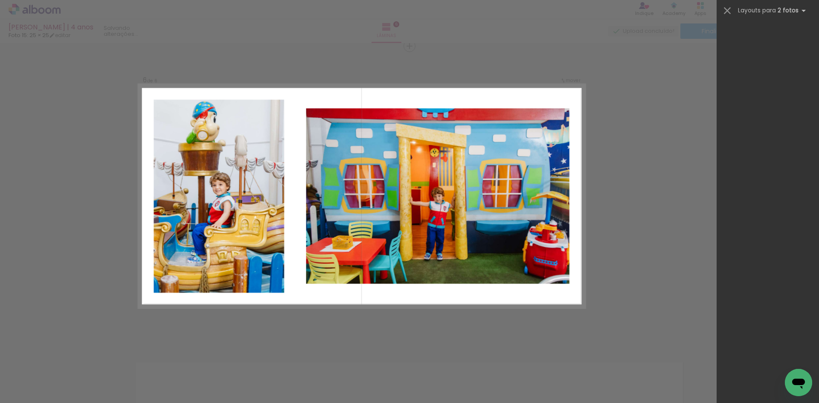
scroll to position [0, 0]
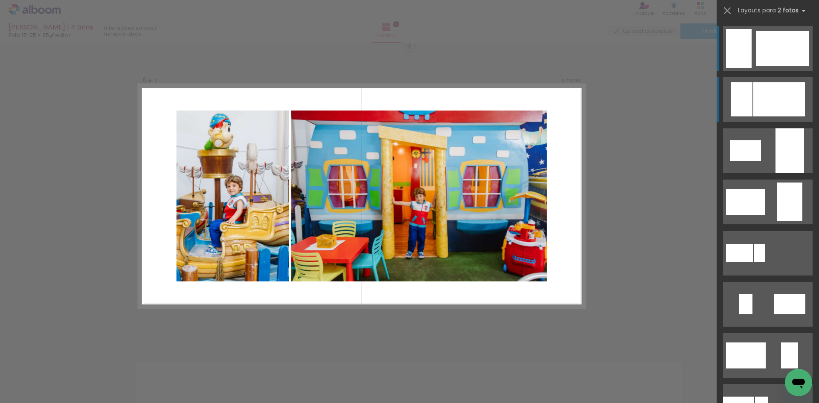
click at [768, 93] on div at bounding box center [779, 99] width 52 height 34
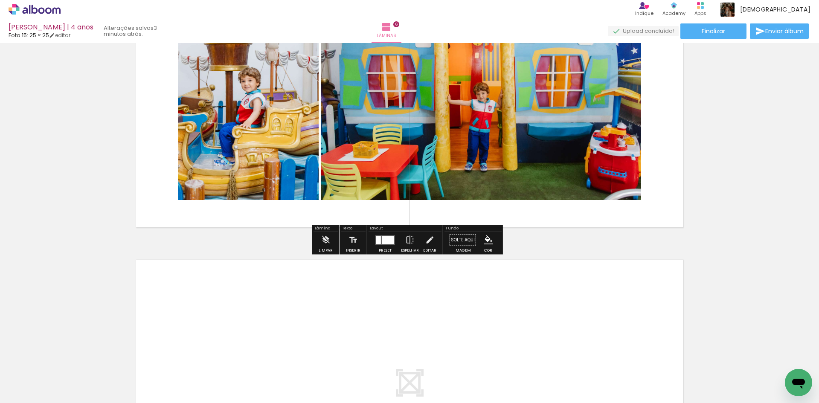
scroll to position [1640, 0]
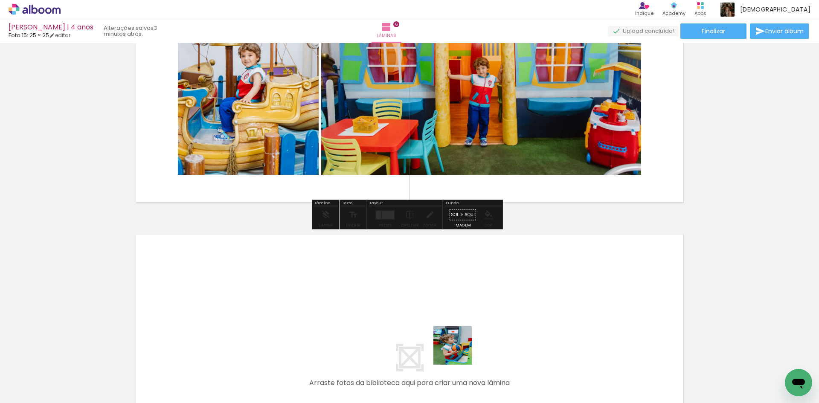
drag, startPoint x: 464, startPoint y: 387, endPoint x: 456, endPoint y: 331, distance: 56.9
click at [456, 331] on quentale-workspace at bounding box center [409, 201] width 819 height 403
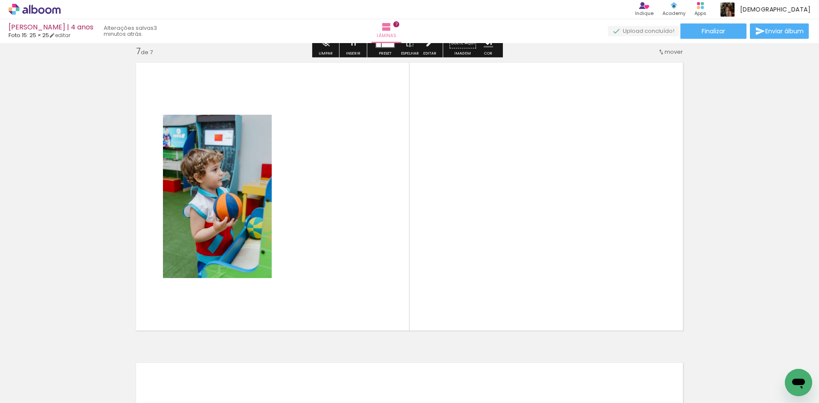
scroll to position [1812, 0]
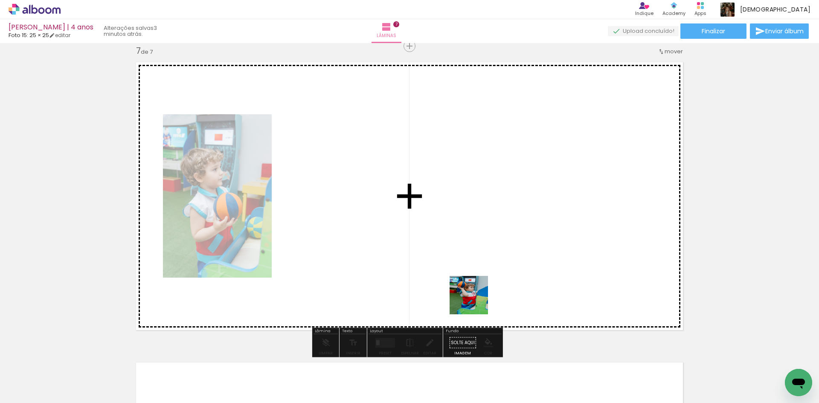
drag, startPoint x: 503, startPoint y: 366, endPoint x: 575, endPoint y: 400, distance: 80.3
click at [473, 297] on quentale-workspace at bounding box center [409, 201] width 819 height 403
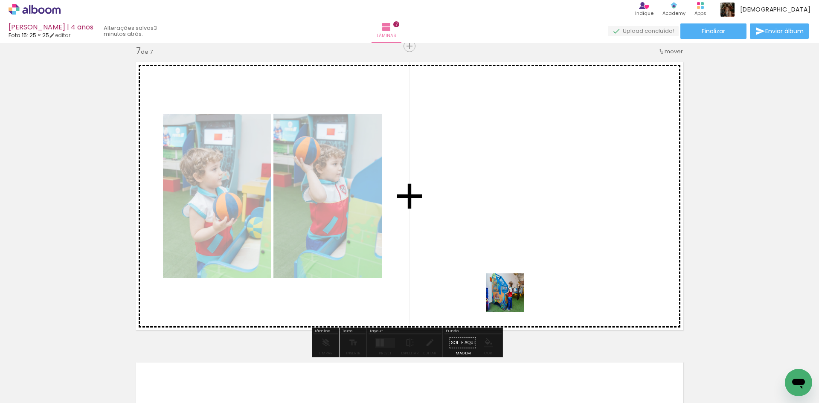
drag, startPoint x: 556, startPoint y: 377, endPoint x: 511, endPoint y: 299, distance: 90.2
click at [511, 299] on quentale-workspace at bounding box center [409, 201] width 819 height 403
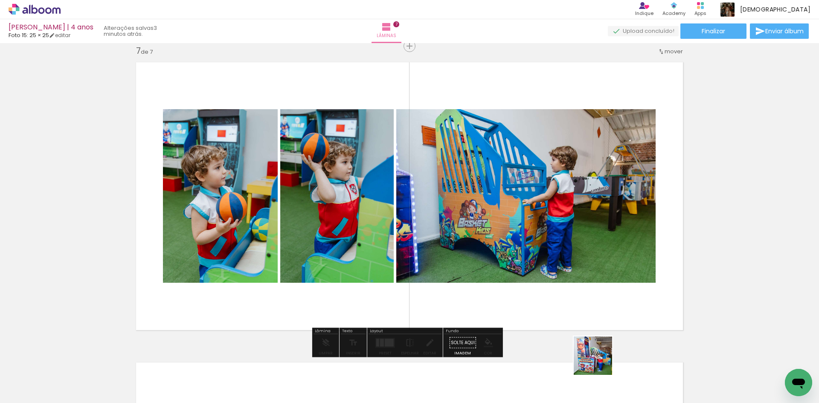
drag, startPoint x: 599, startPoint y: 372, endPoint x: 599, endPoint y: 306, distance: 66.5
click at [599, 306] on quentale-workspace at bounding box center [409, 201] width 819 height 403
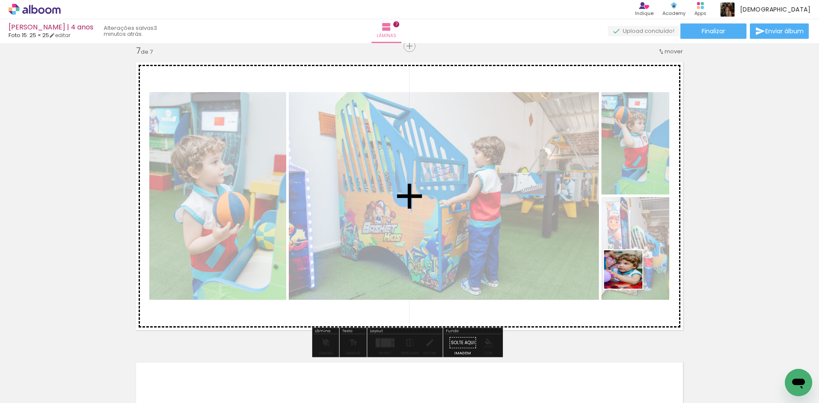
drag, startPoint x: 648, startPoint y: 371, endPoint x: 629, endPoint y: 276, distance: 96.5
click at [629, 276] on quentale-workspace at bounding box center [409, 201] width 819 height 403
